Goal: Task Accomplishment & Management: Manage account settings

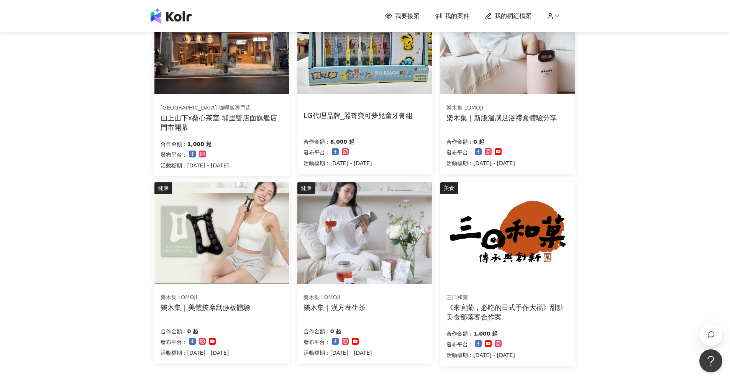
scroll to position [394, 0]
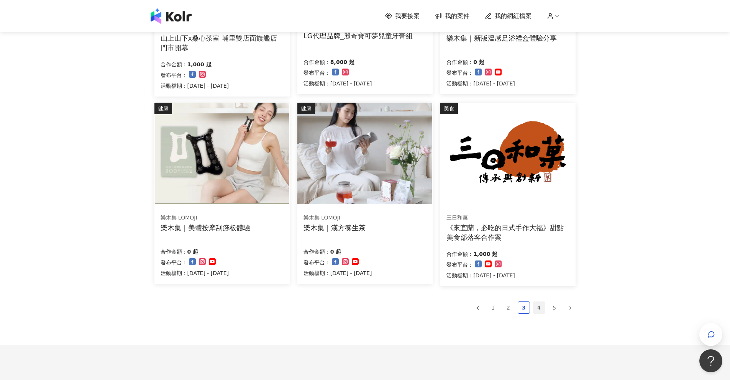
click at [538, 303] on link "4" at bounding box center [538, 307] width 11 height 11
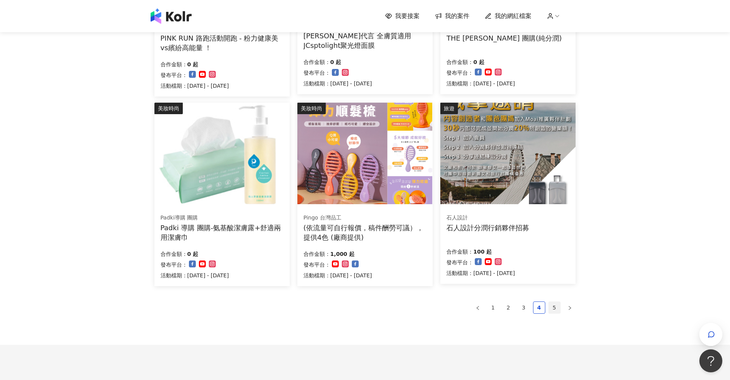
click at [556, 307] on link "5" at bounding box center [554, 307] width 11 height 11
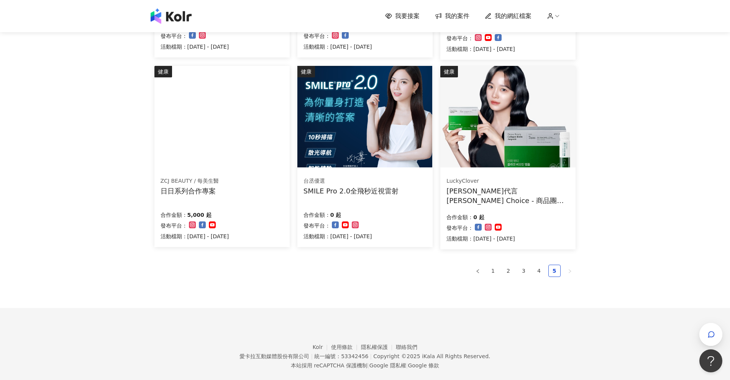
scroll to position [240, 0]
click at [496, 276] on link "1" at bounding box center [492, 271] width 11 height 11
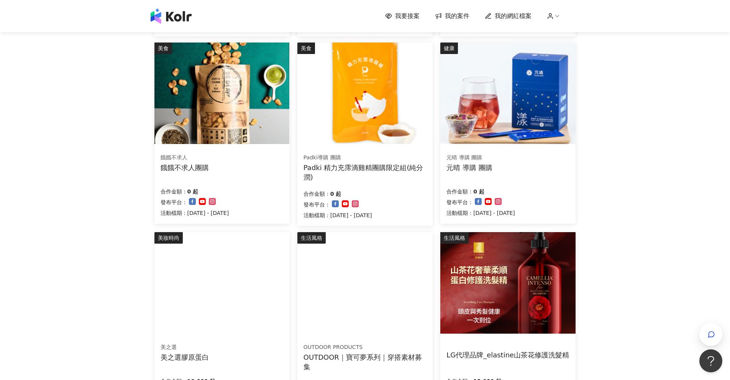
scroll to position [374, 0]
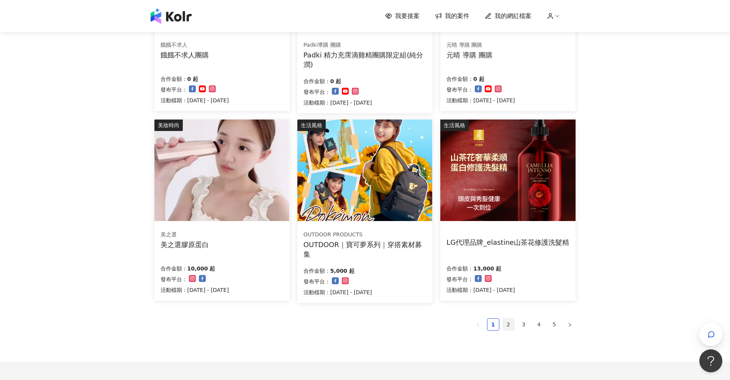
click at [504, 327] on link "2" at bounding box center [508, 324] width 11 height 11
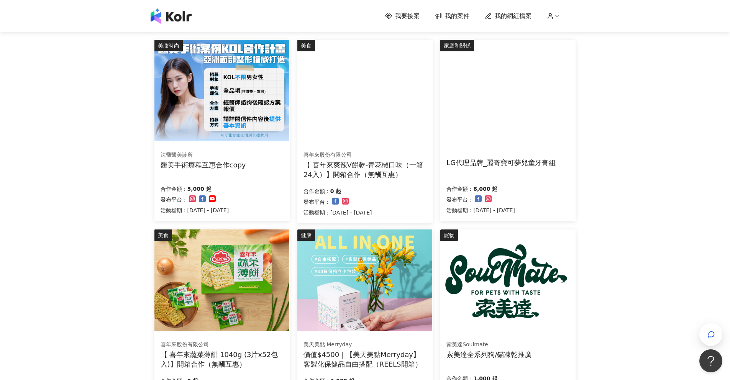
scroll to position [0, 0]
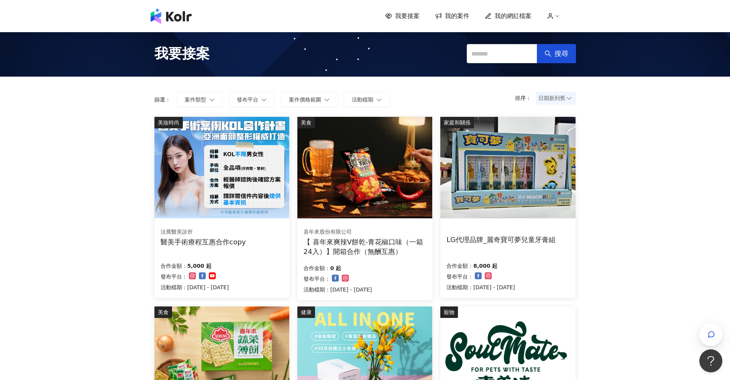
click at [449, 13] on span "我的案件" at bounding box center [457, 16] width 25 height 8
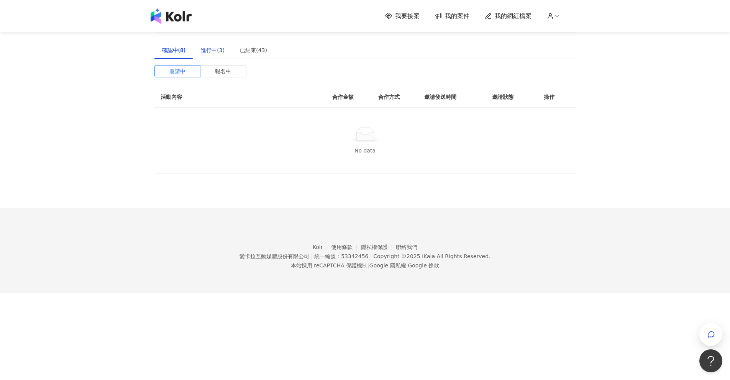
click at [217, 50] on div "進行中(3)" at bounding box center [213, 50] width 24 height 8
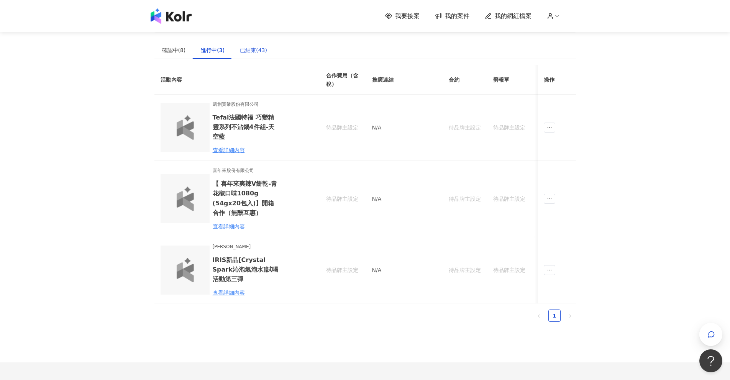
click at [246, 50] on div "已結束(43)" at bounding box center [253, 50] width 27 height 8
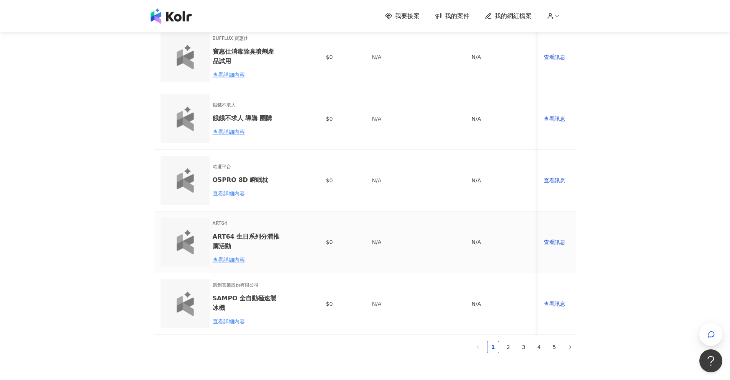
scroll to position [467, 0]
